Goal: Complete application form

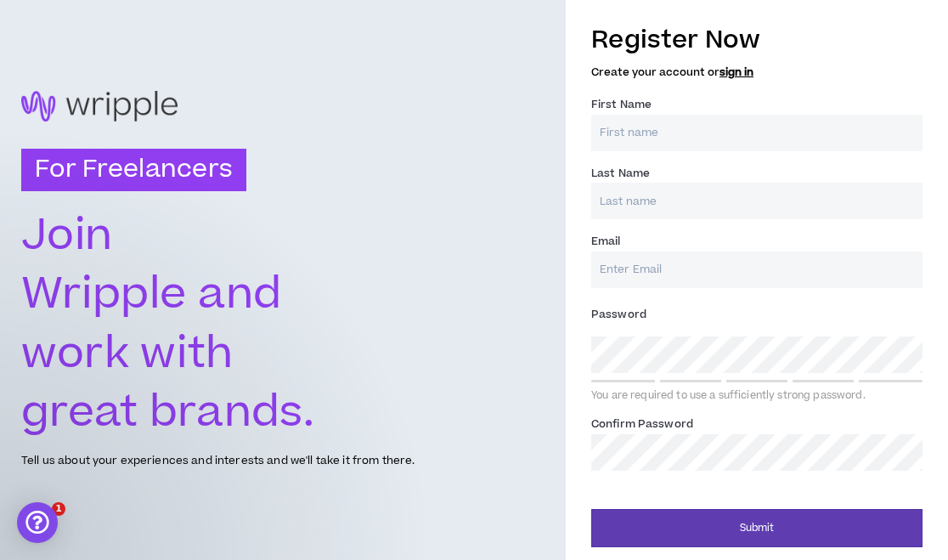
click at [681, 134] on input "First Name *" at bounding box center [756, 133] width 331 height 37
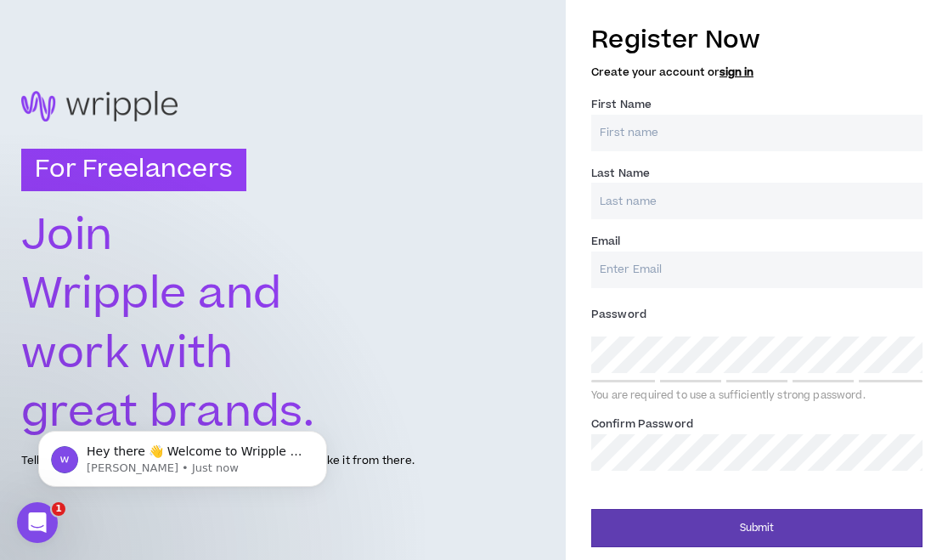
type input "Emily"
type input "Wild"
type input "emily@wildcreative.studio"
type input "Wild"
type input "emily@wildcreative.studio"
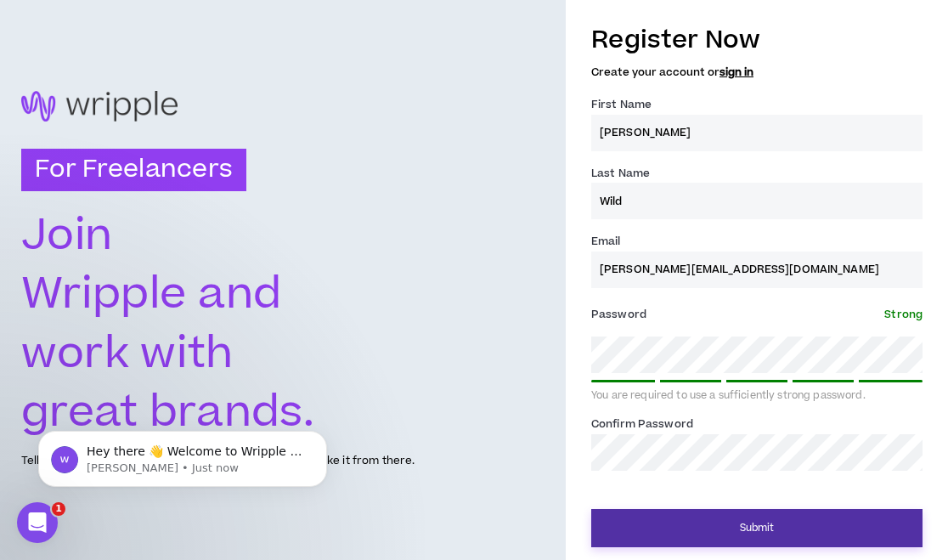
click at [786, 533] on button "Submit" at bounding box center [756, 528] width 331 height 38
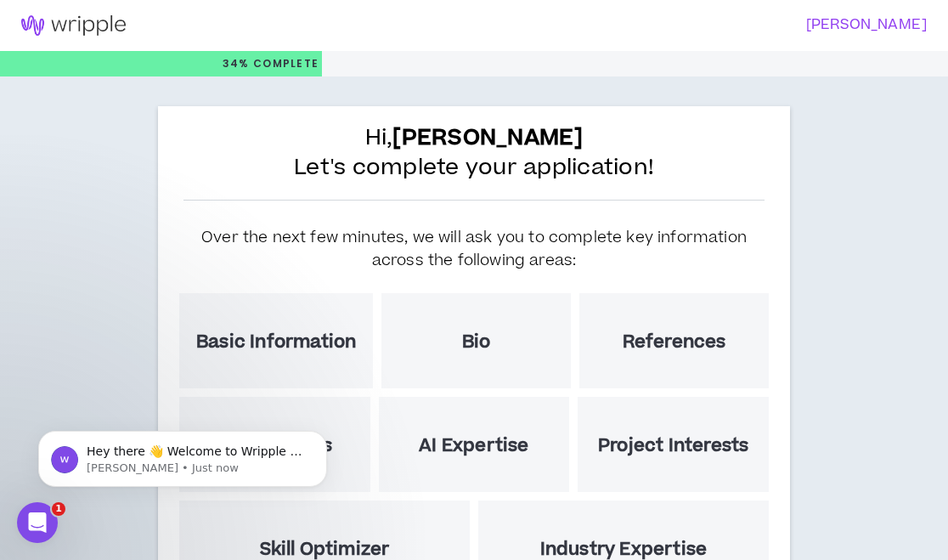
click at [254, 344] on h5 "Basic Information" at bounding box center [276, 341] width 160 height 21
